Goal: Transaction & Acquisition: Purchase product/service

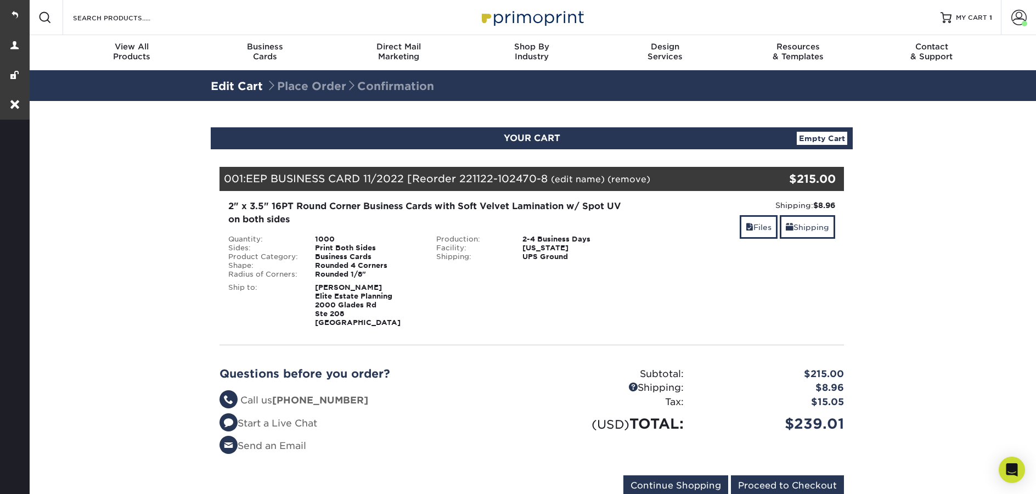
click at [469, 176] on span "EEP BUSINESS CARD 11/2022 [Reorder 221122-102470-8" at bounding box center [397, 178] width 302 height 12
click at [582, 183] on link "(edit name)" at bounding box center [578, 179] width 54 height 10
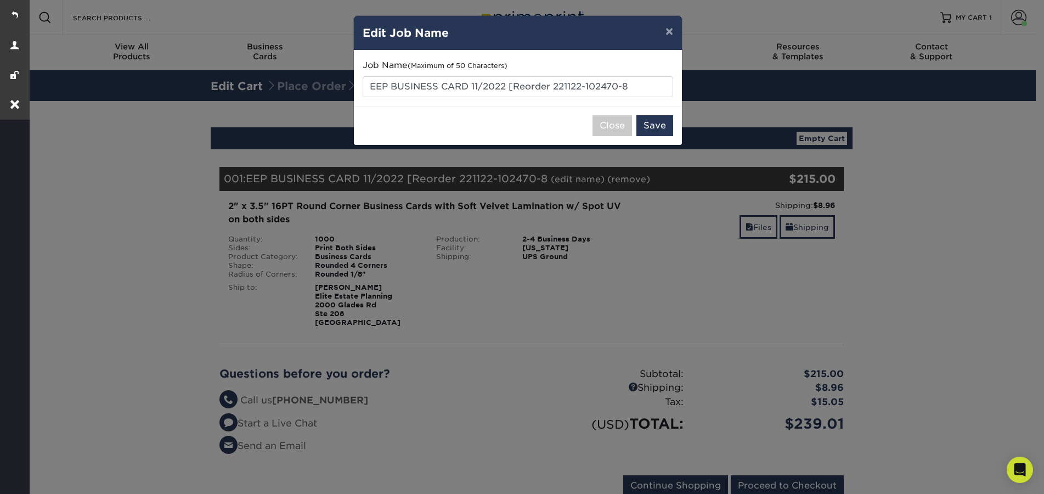
click at [643, 157] on div "× Edit Job Name Job Name (Maximum of 50 Characters) EEP BUSINESS CARD 11/2022 […" at bounding box center [522, 247] width 1044 height 494
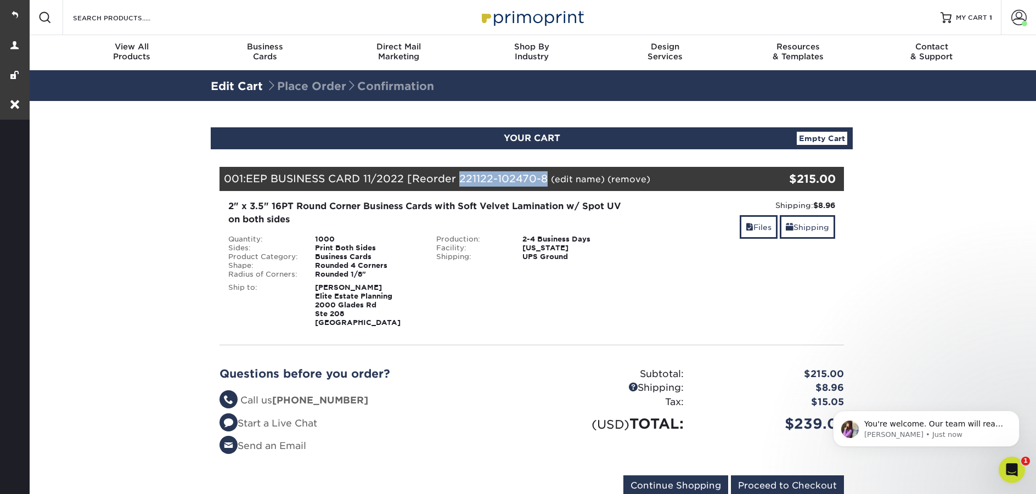
drag, startPoint x: 463, startPoint y: 178, endPoint x: 547, endPoint y: 180, distance: 83.9
click at [547, 180] on span "EEP BUSINESS CARD 11/2022 [Reorder 221122-102470-8" at bounding box center [397, 178] width 302 height 12
copy span "221122-102470-8"
click at [1020, 16] on span at bounding box center [1018, 17] width 15 height 15
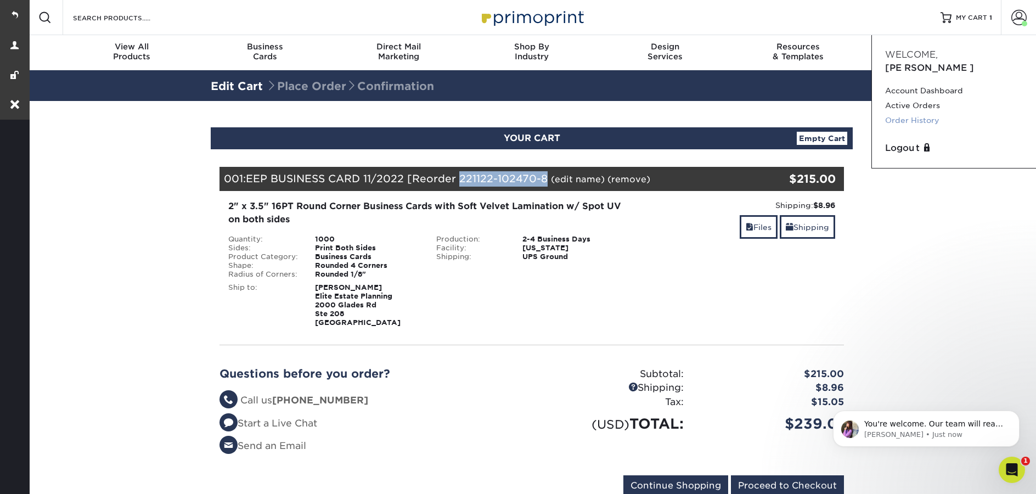
click at [911, 113] on link "Order History" at bounding box center [954, 120] width 138 height 15
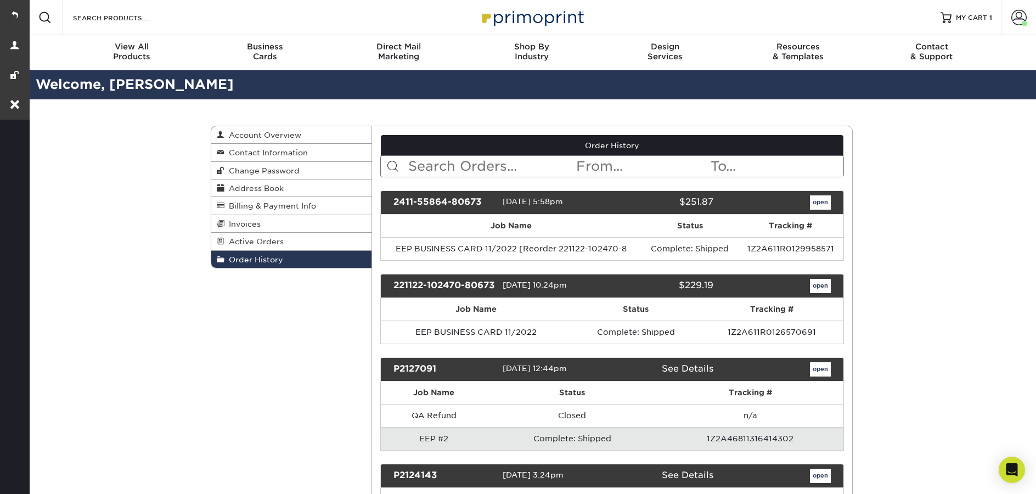
click at [458, 166] on input "text" at bounding box center [491, 166] width 168 height 21
paste input "221122-102470-8"
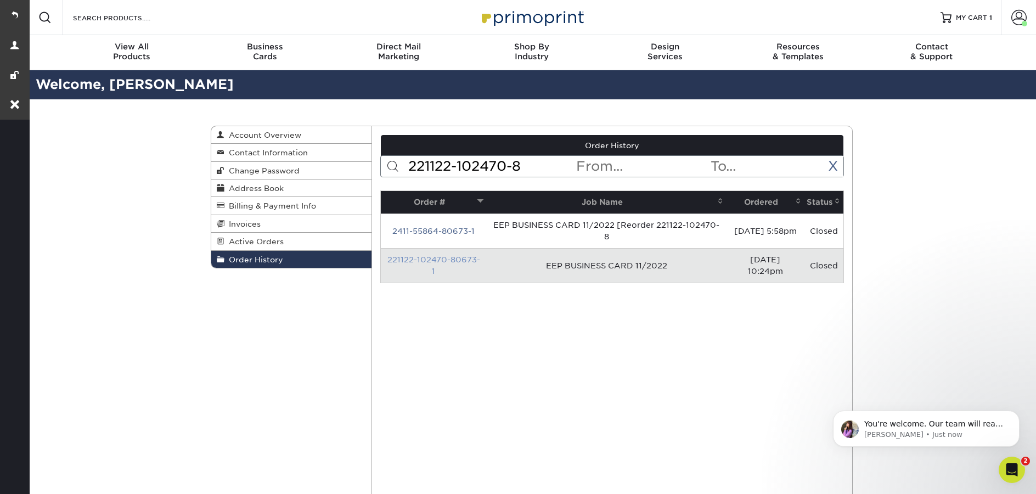
type input "221122-102470-8"
click at [463, 258] on link "221122-102470-80673-1" at bounding box center [433, 265] width 93 height 20
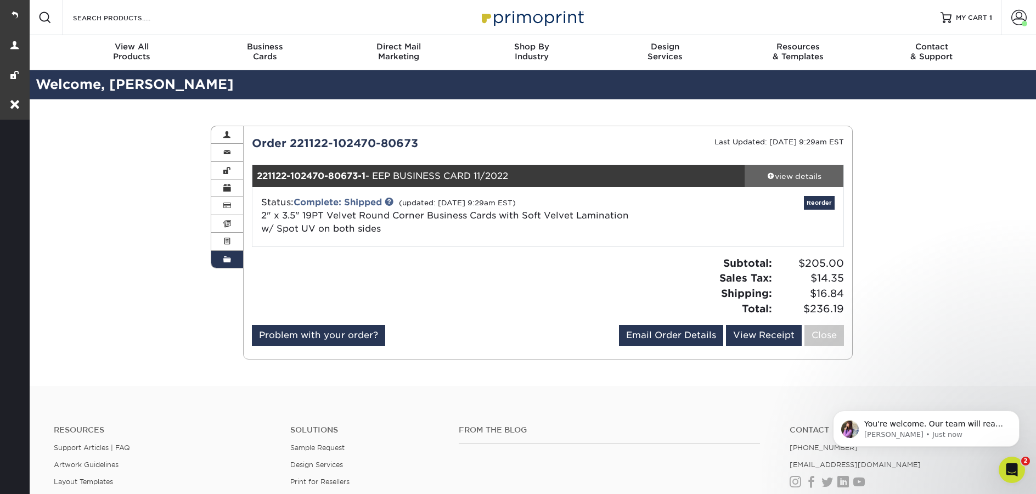
click at [785, 177] on div "view details" at bounding box center [793, 176] width 99 height 11
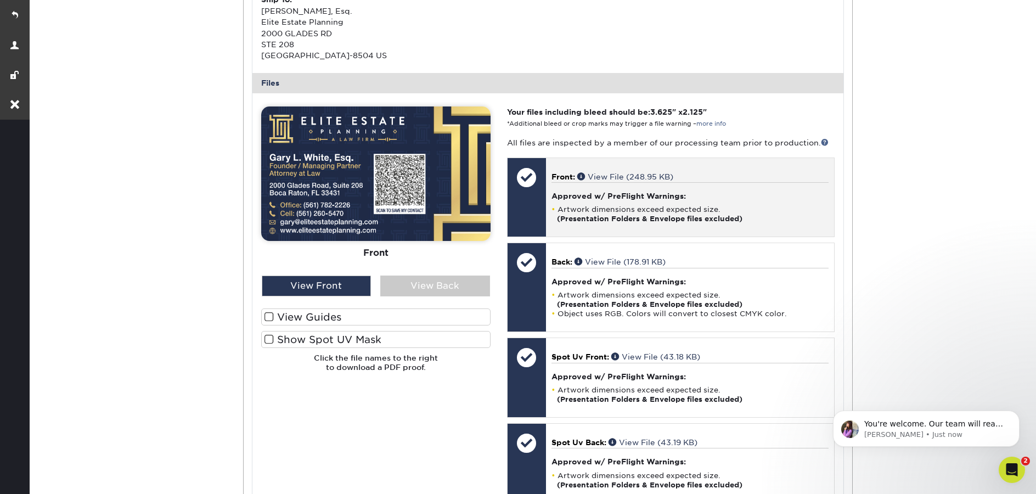
scroll to position [432, 0]
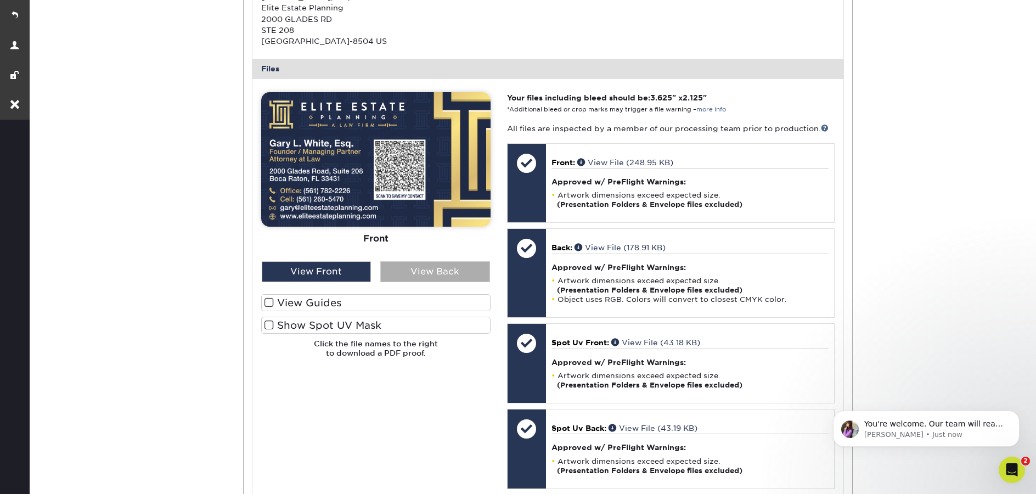
click at [459, 271] on div "View Back" at bounding box center [435, 271] width 110 height 21
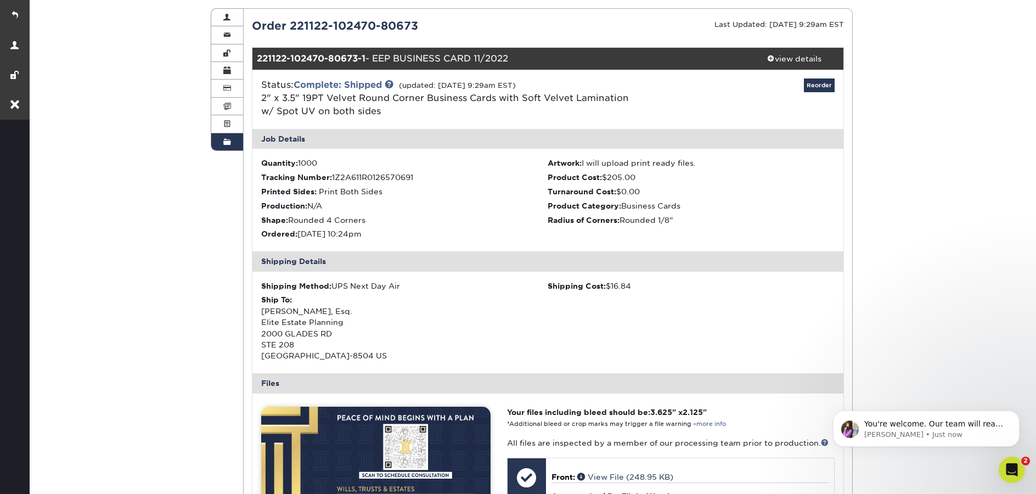
scroll to position [0, 0]
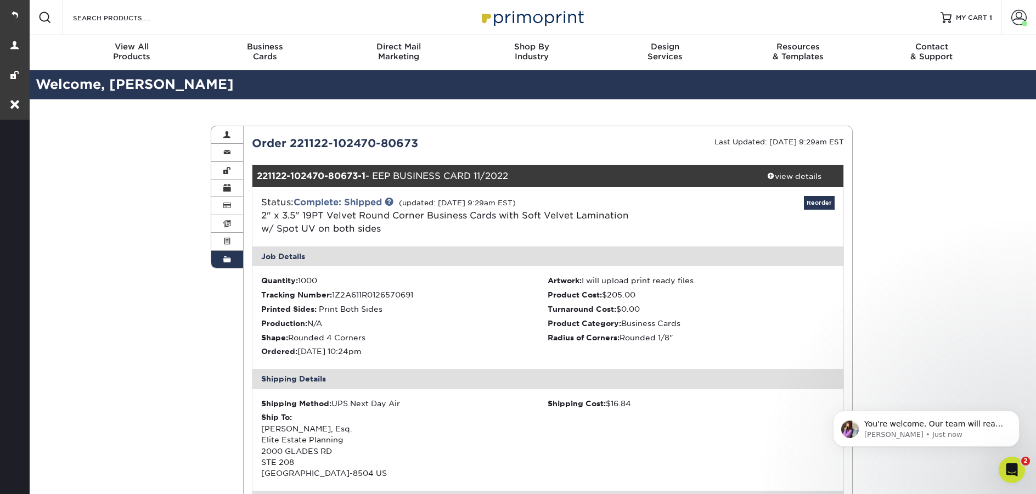
drag, startPoint x: 290, startPoint y: 143, endPoint x: 431, endPoint y: 149, distance: 141.1
click at [431, 149] on div "Order 221122-102470-80673" at bounding box center [396, 143] width 304 height 16
copy div "221122-102470-80673"
click at [966, 21] on span "MY CART" at bounding box center [970, 17] width 31 height 9
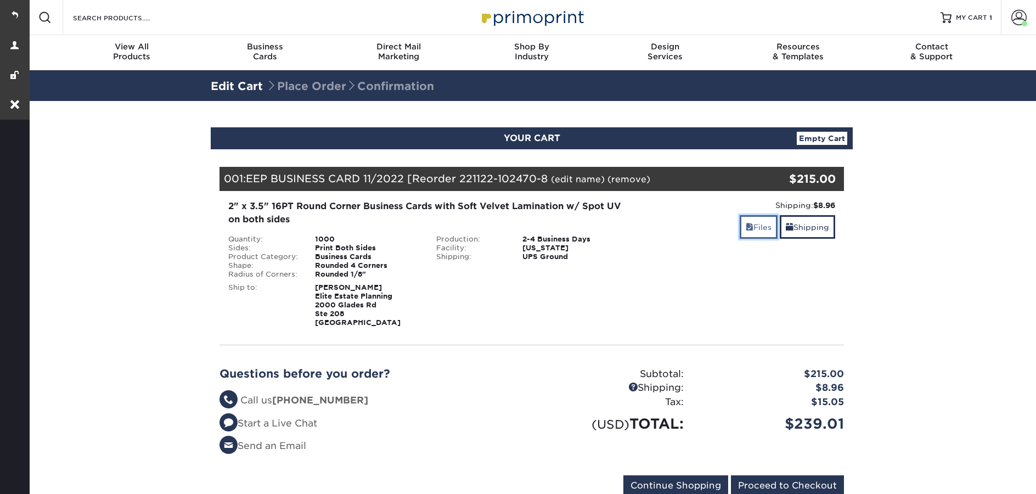
click at [763, 229] on link "Files" at bounding box center [758, 227] width 38 height 24
